Goal: Transaction & Acquisition: Purchase product/service

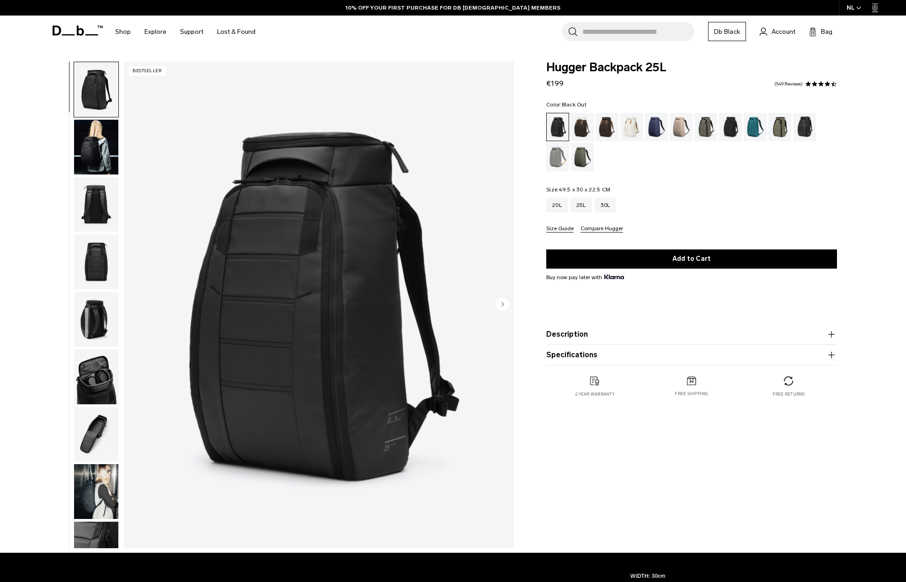
click at [501, 307] on circle "Next slide" at bounding box center [503, 304] width 14 height 14
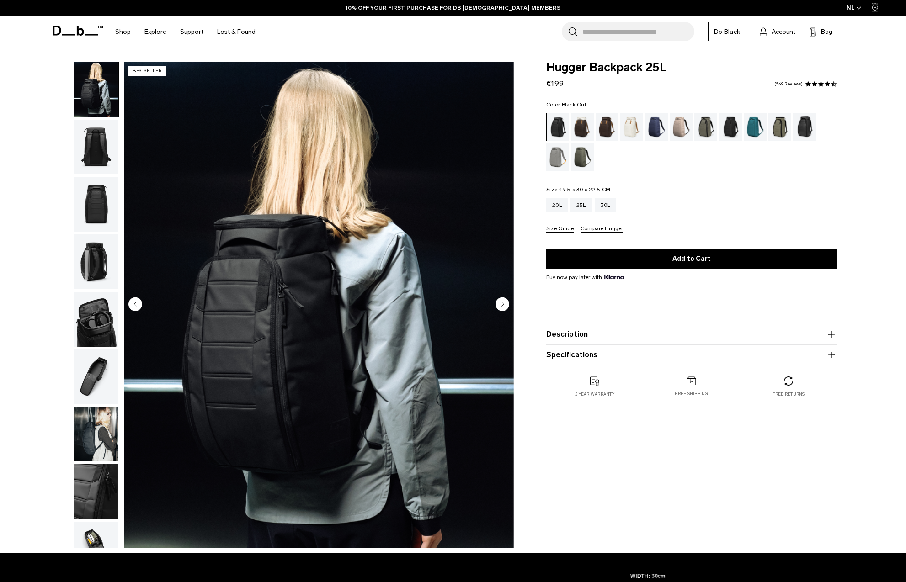
click at [508, 306] on circle "Next slide" at bounding box center [503, 304] width 14 height 14
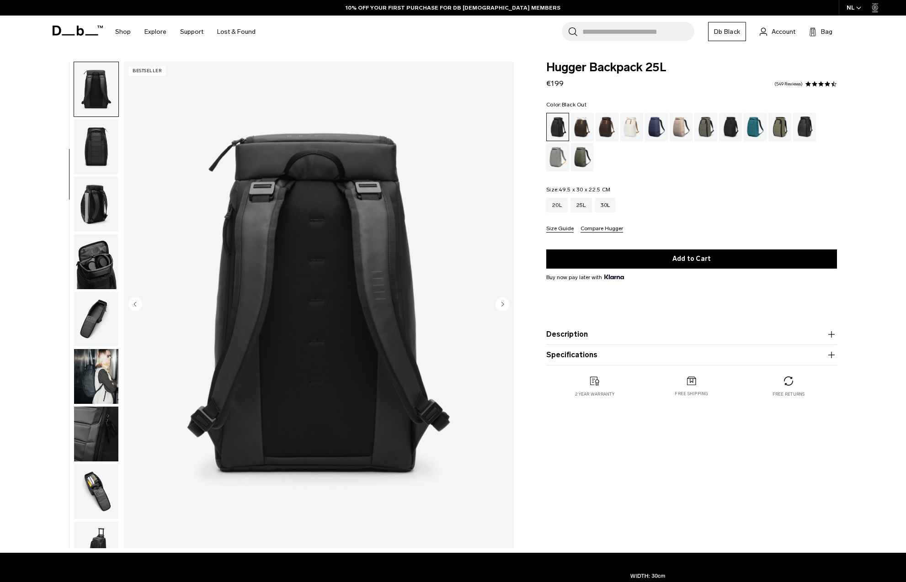
click at [508, 306] on circle "Next slide" at bounding box center [503, 304] width 14 height 14
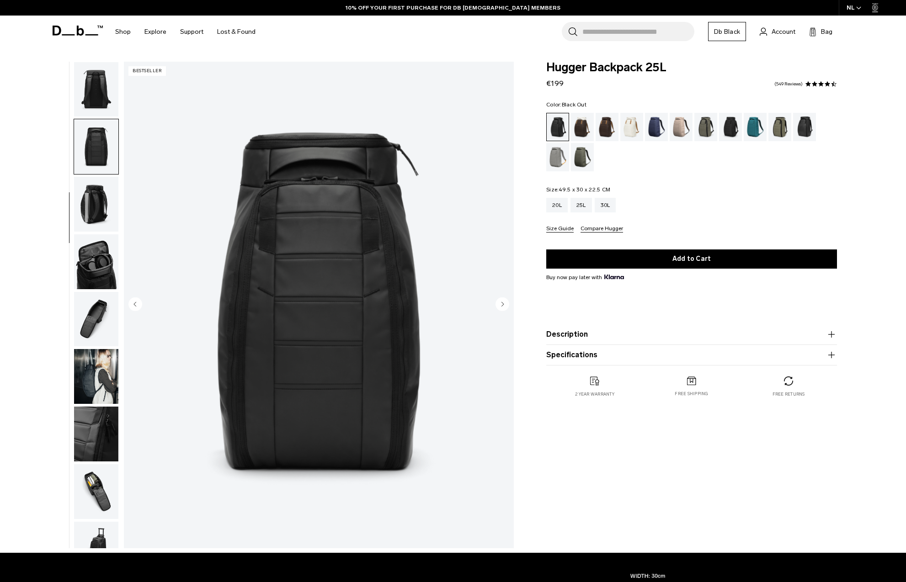
scroll to position [144, 0]
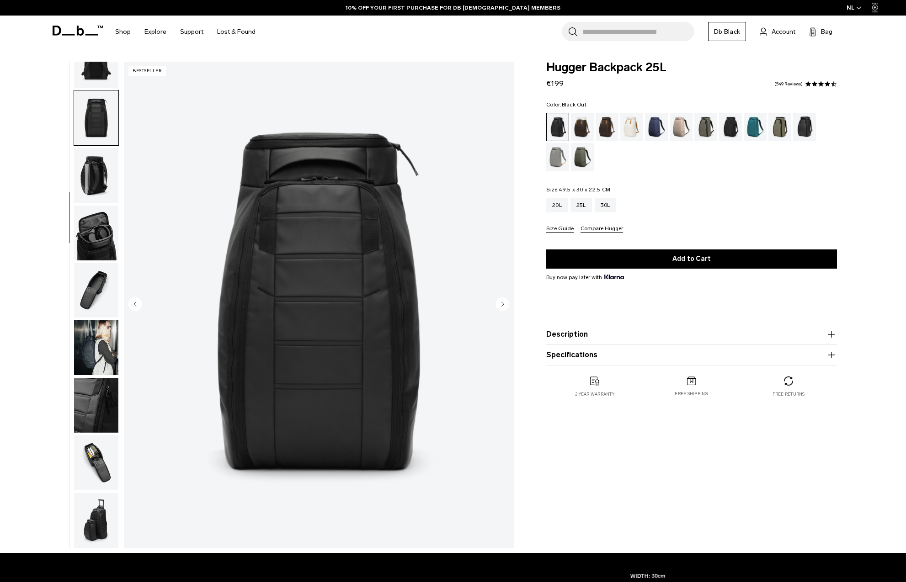
click at [508, 306] on circle "Next slide" at bounding box center [503, 304] width 14 height 14
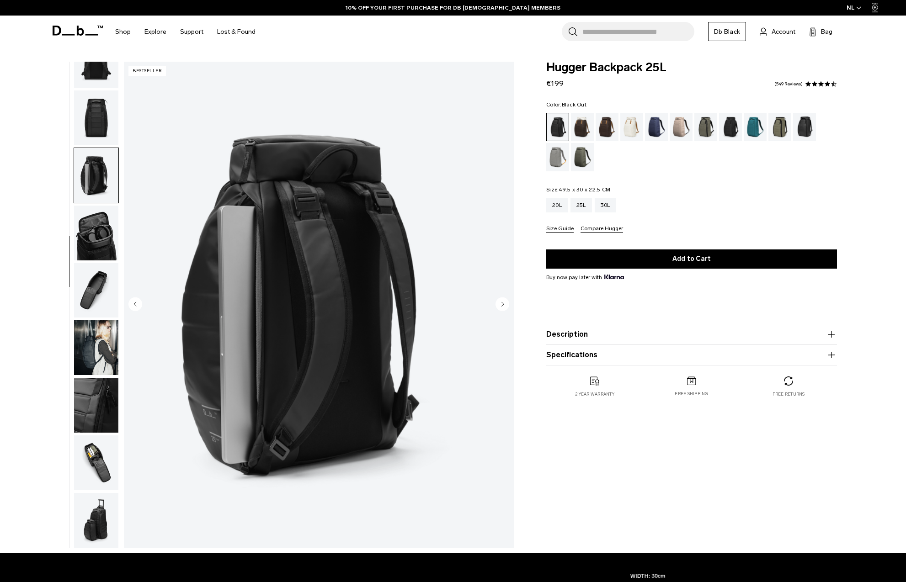
click at [508, 306] on circle "Next slide" at bounding box center [503, 304] width 14 height 14
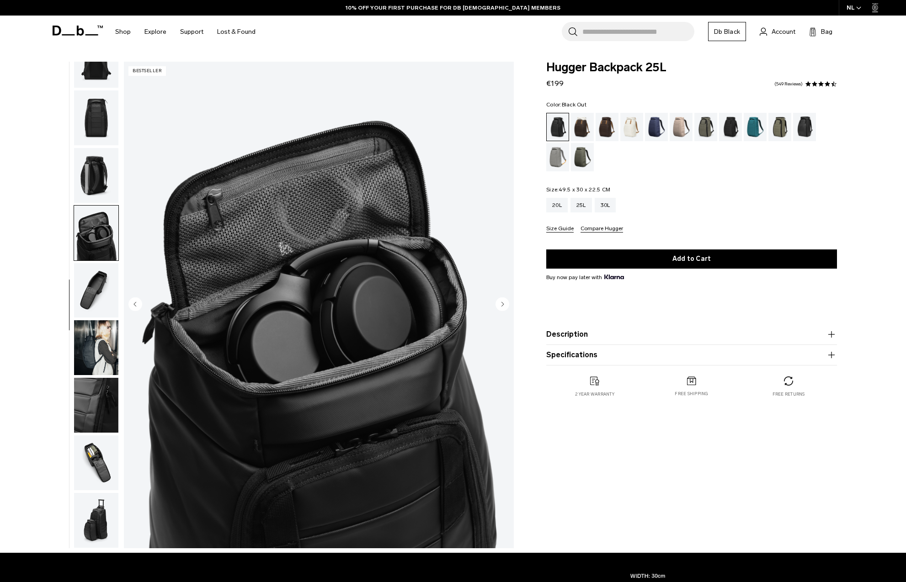
click at [508, 306] on circle "Next slide" at bounding box center [503, 304] width 14 height 14
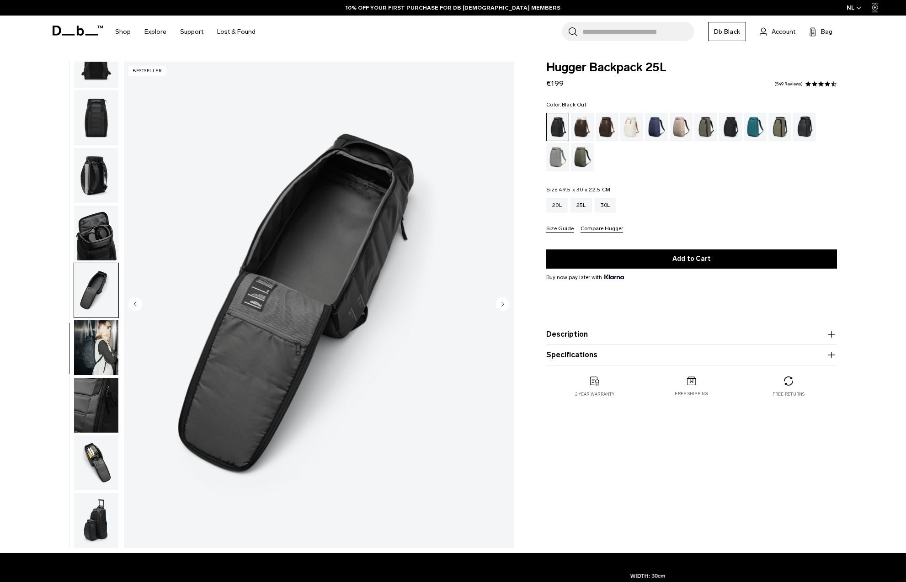
click at [508, 306] on circle "Next slide" at bounding box center [503, 304] width 14 height 14
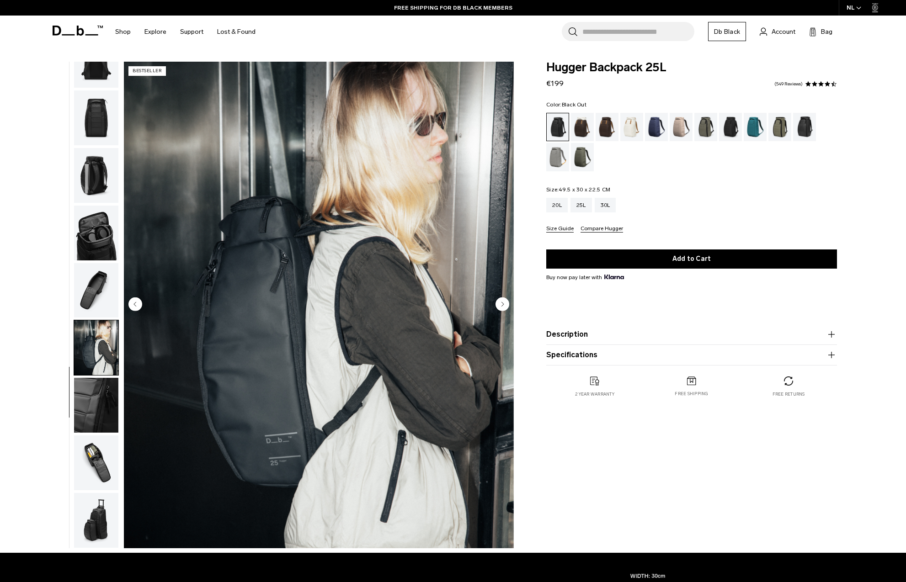
click at [500, 306] on circle "Next slide" at bounding box center [503, 304] width 14 height 14
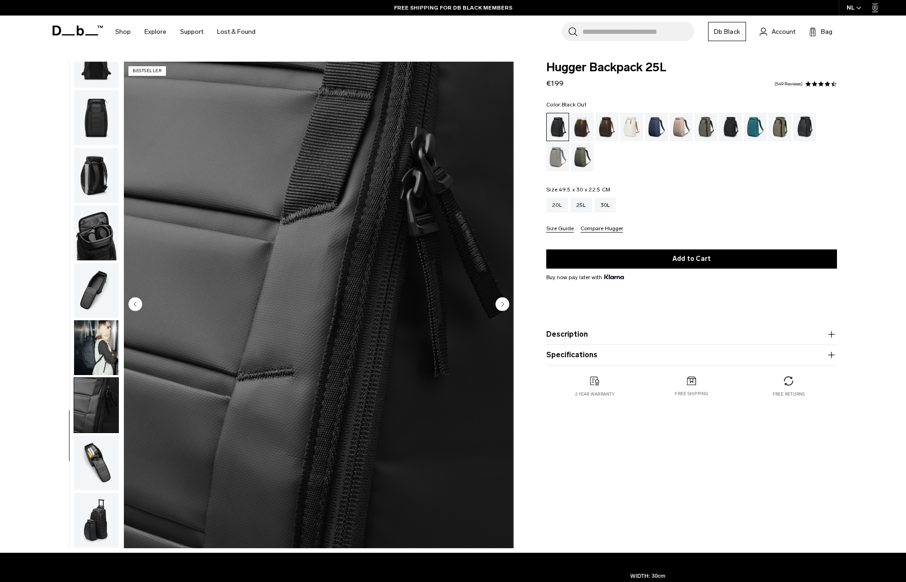
click at [500, 306] on circle "Next slide" at bounding box center [503, 304] width 14 height 14
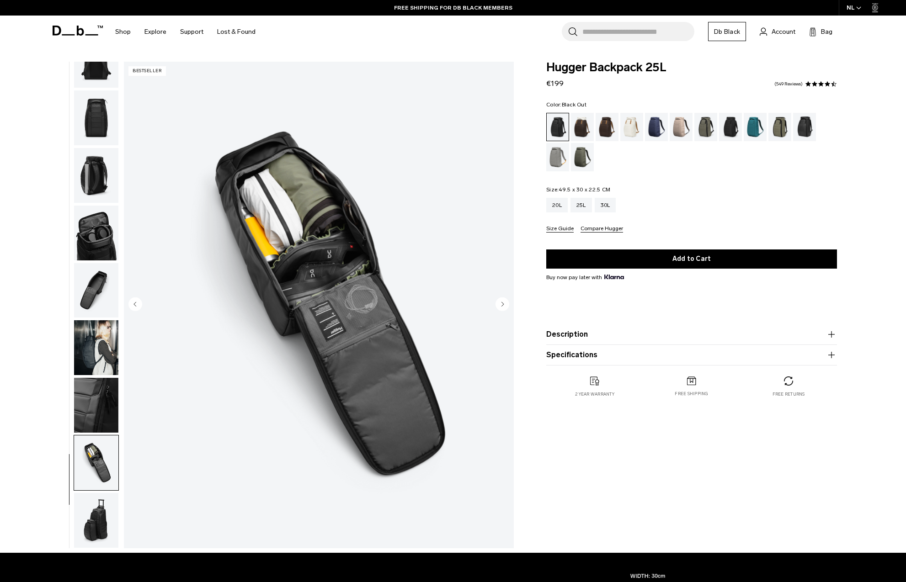
click at [500, 306] on circle "Next slide" at bounding box center [503, 304] width 14 height 14
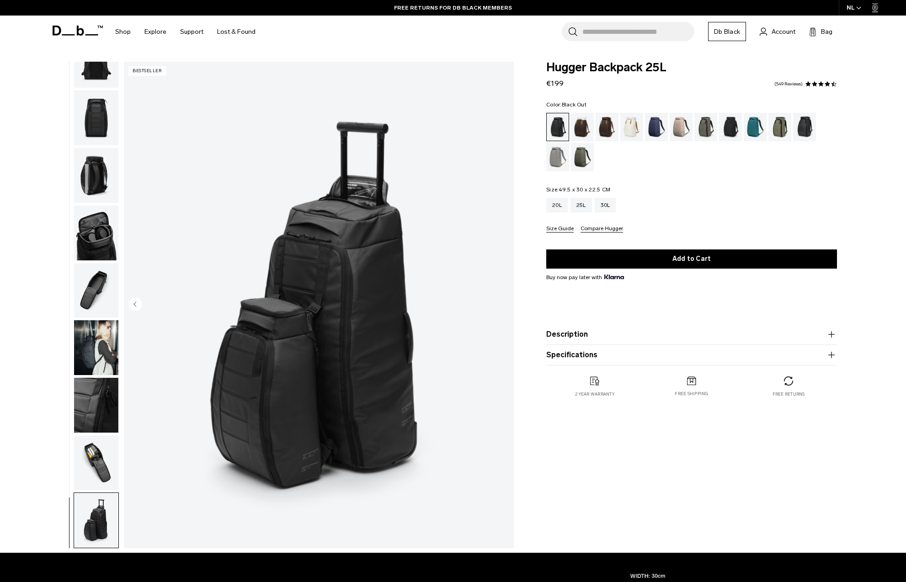
click at [500, 306] on img "11 / 11" at bounding box center [319, 305] width 390 height 487
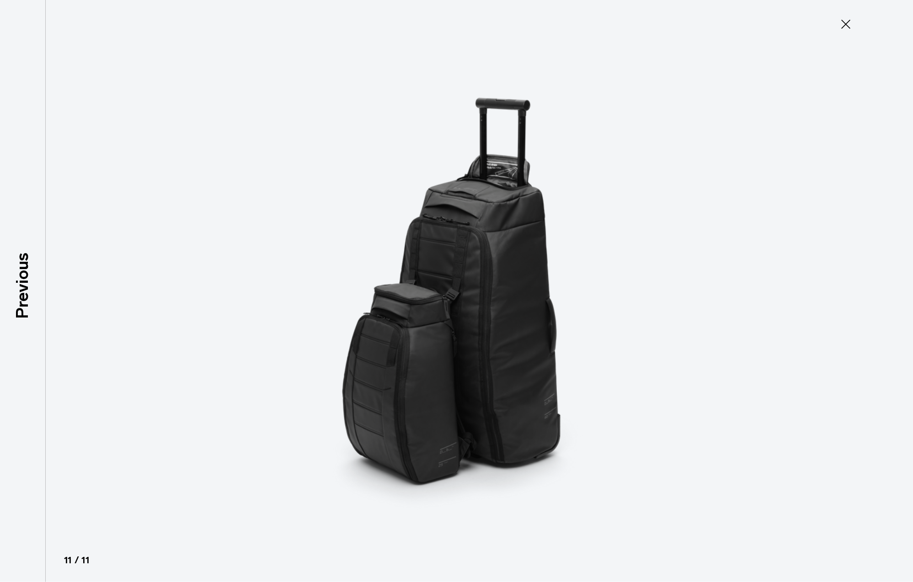
click at [842, 26] on icon at bounding box center [845, 24] width 15 height 15
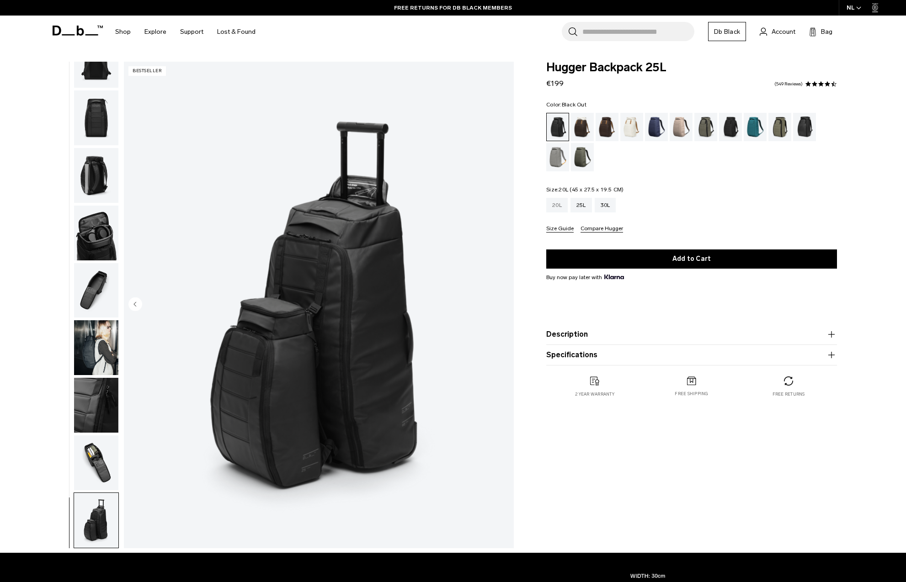
click at [557, 205] on div "20L" at bounding box center [556, 205] width 21 height 15
